Goal: Transaction & Acquisition: Purchase product/service

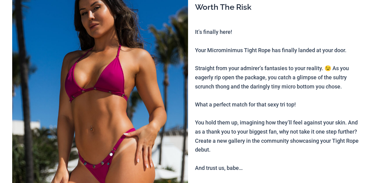
scroll to position [91, 0]
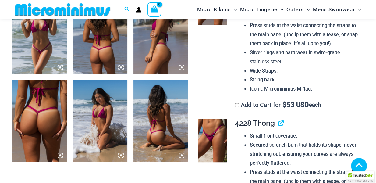
scroll to position [361, 0]
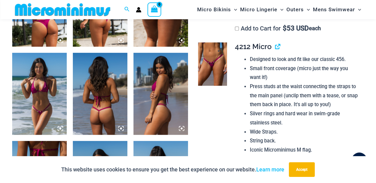
type input "**********"
click at [214, 67] on img at bounding box center [212, 63] width 29 height 43
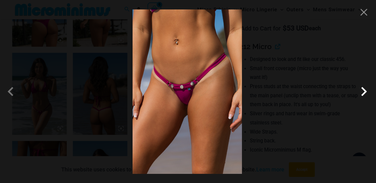
click at [365, 93] on span at bounding box center [364, 91] width 18 height 18
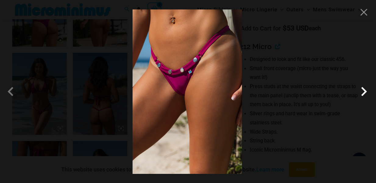
click at [365, 93] on span at bounding box center [364, 91] width 18 height 18
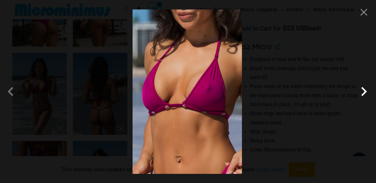
click at [365, 93] on span at bounding box center [364, 91] width 18 height 18
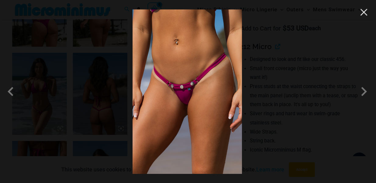
click at [364, 13] on button "Close" at bounding box center [364, 12] width 9 height 9
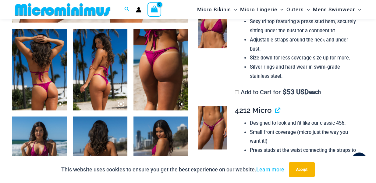
scroll to position [300, 0]
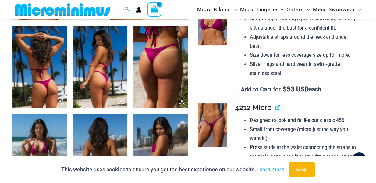
click at [161, 62] on img at bounding box center [161, 67] width 55 height 82
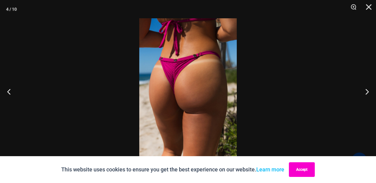
click at [305, 168] on button "Accept" at bounding box center [302, 169] width 26 height 15
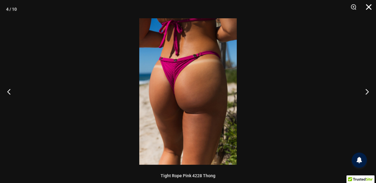
click at [369, 9] on button "Close" at bounding box center [366, 9] width 15 height 18
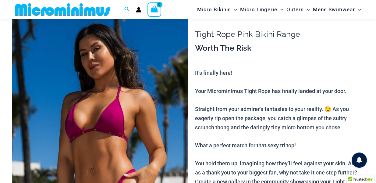
scroll to position [0, 0]
